Goal: Transaction & Acquisition: Purchase product/service

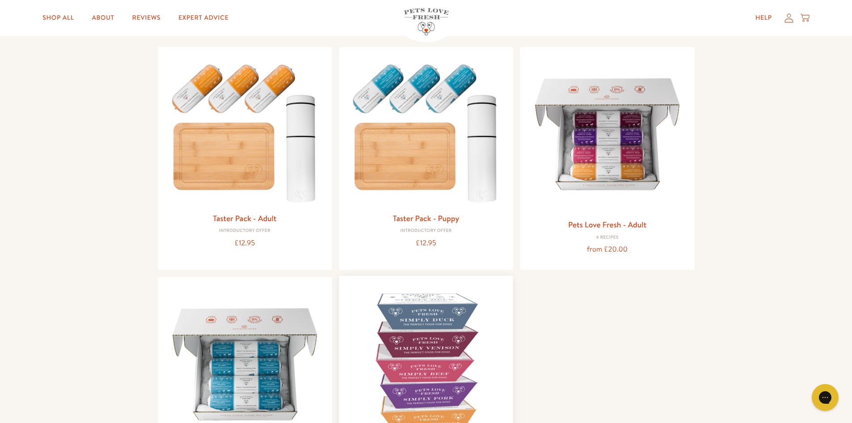
scroll to position [134, 0]
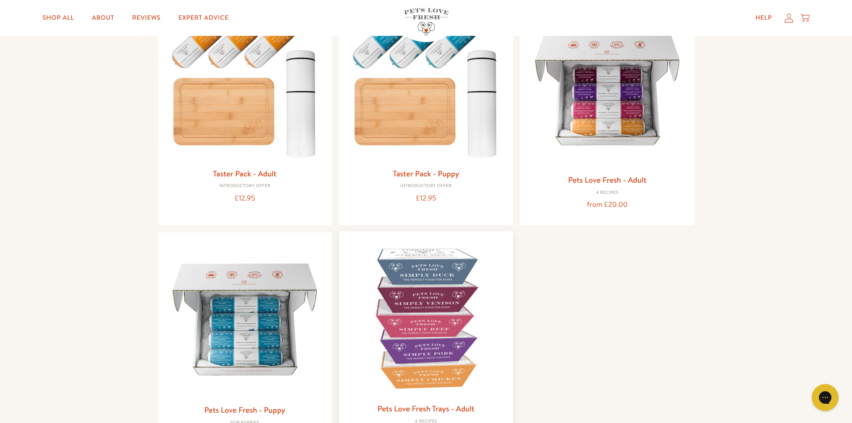
click at [431, 282] on img at bounding box center [426, 318] width 160 height 160
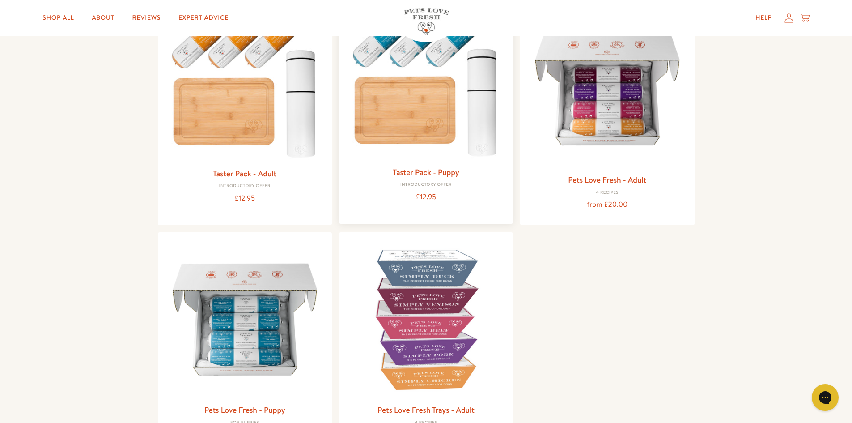
scroll to position [89, 0]
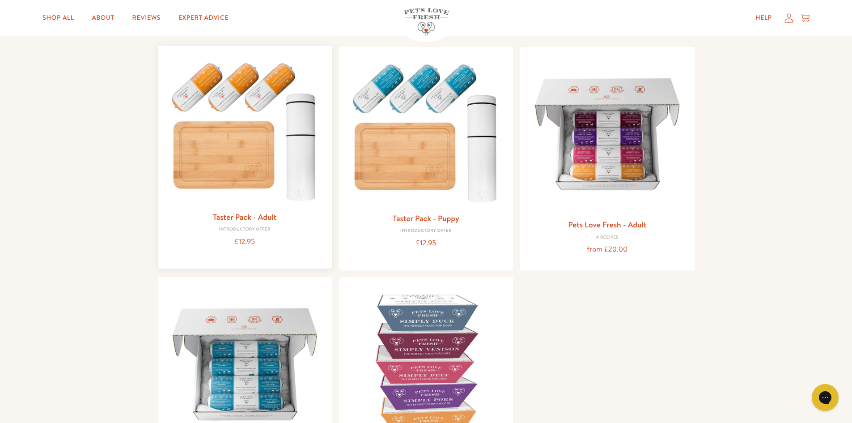
click at [268, 94] on img at bounding box center [245, 129] width 160 height 153
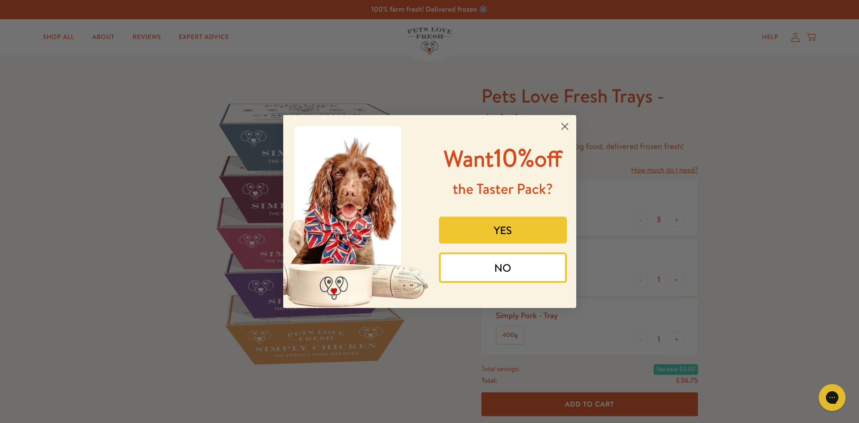
click at [569, 128] on circle "Close dialog" at bounding box center [564, 126] width 15 height 15
